Goal: Information Seeking & Learning: Learn about a topic

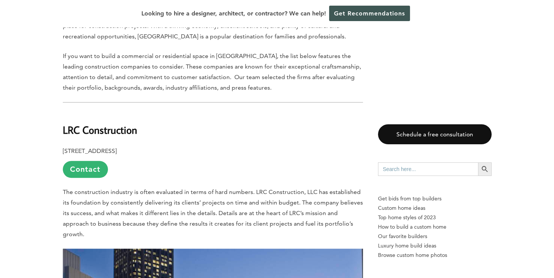
scroll to position [452, 0]
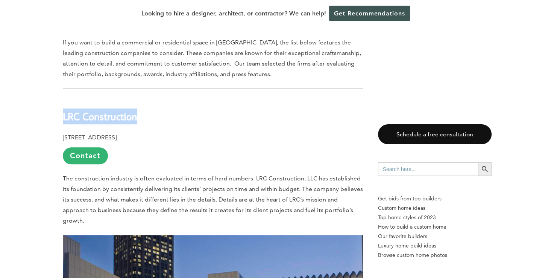
drag, startPoint x: 125, startPoint y: 101, endPoint x: 62, endPoint y: 101, distance: 63.2
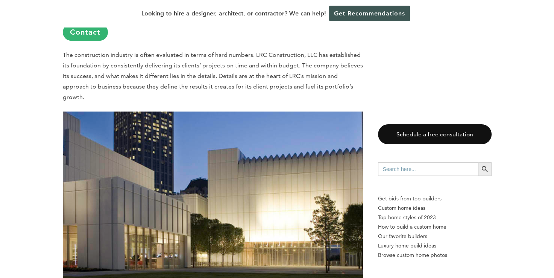
scroll to position [640, 0]
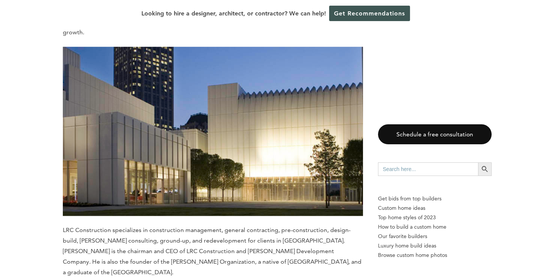
copy b "LRC Construction"
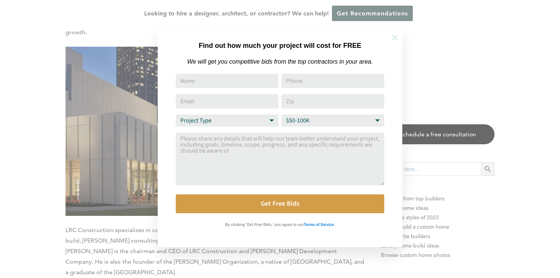
click at [396, 37] on icon at bounding box center [395, 37] width 8 height 8
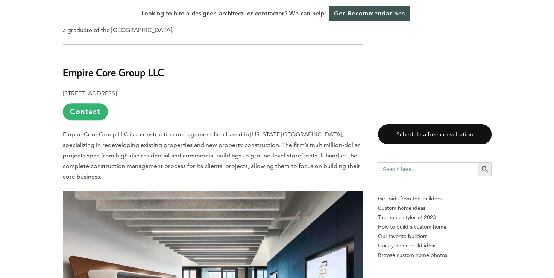
scroll to position [866, 0]
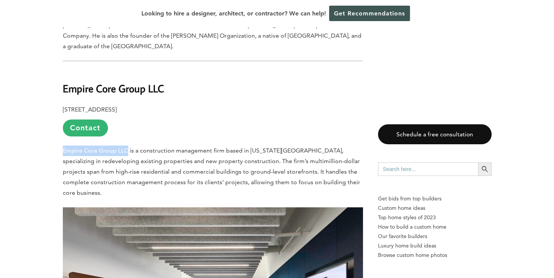
drag, startPoint x: 61, startPoint y: 123, endPoint x: 127, endPoint y: 123, distance: 65.9
copy span "Empire Core Group LLC"
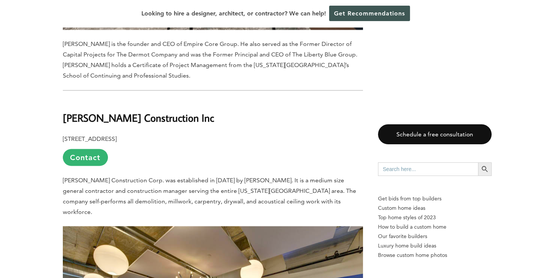
scroll to position [1279, 0]
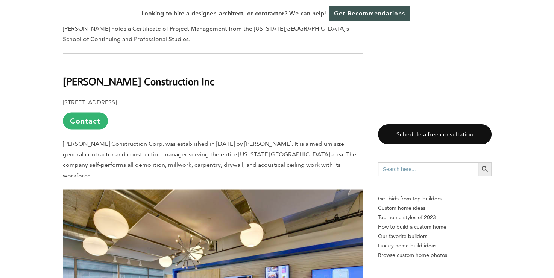
click at [216, 140] on span "[PERSON_NAME] Construction Corp. was established in [DATE] by [PERSON_NAME]. It…" at bounding box center [210, 159] width 294 height 39
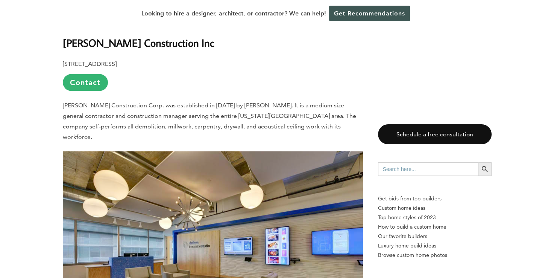
scroll to position [1317, 0]
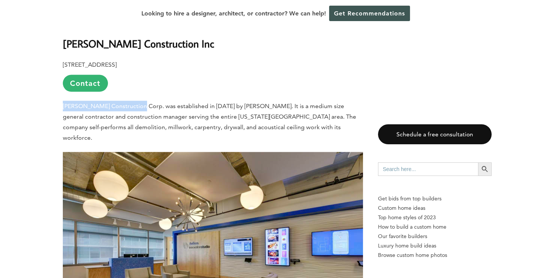
drag, startPoint x: 62, startPoint y: 76, endPoint x: 134, endPoint y: 76, distance: 71.9
copy span "[PERSON_NAME] Construction Corp."
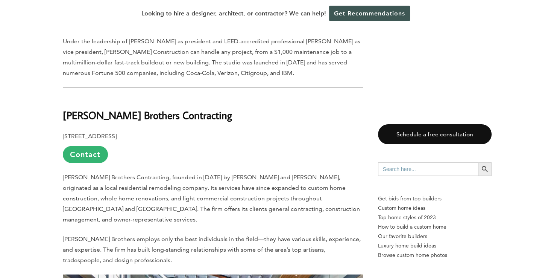
scroll to position [1656, 0]
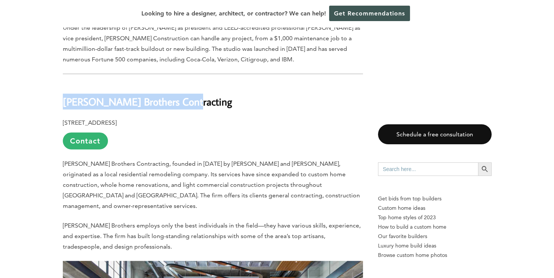
drag, startPoint x: 60, startPoint y: 60, endPoint x: 188, endPoint y: 59, distance: 127.6
copy b "[PERSON_NAME] Brothers Contracting"
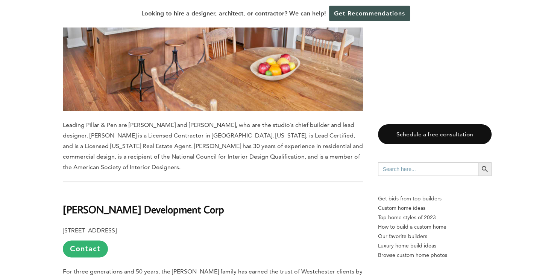
scroll to position [3725, 0]
